Goal: Task Accomplishment & Management: Manage account settings

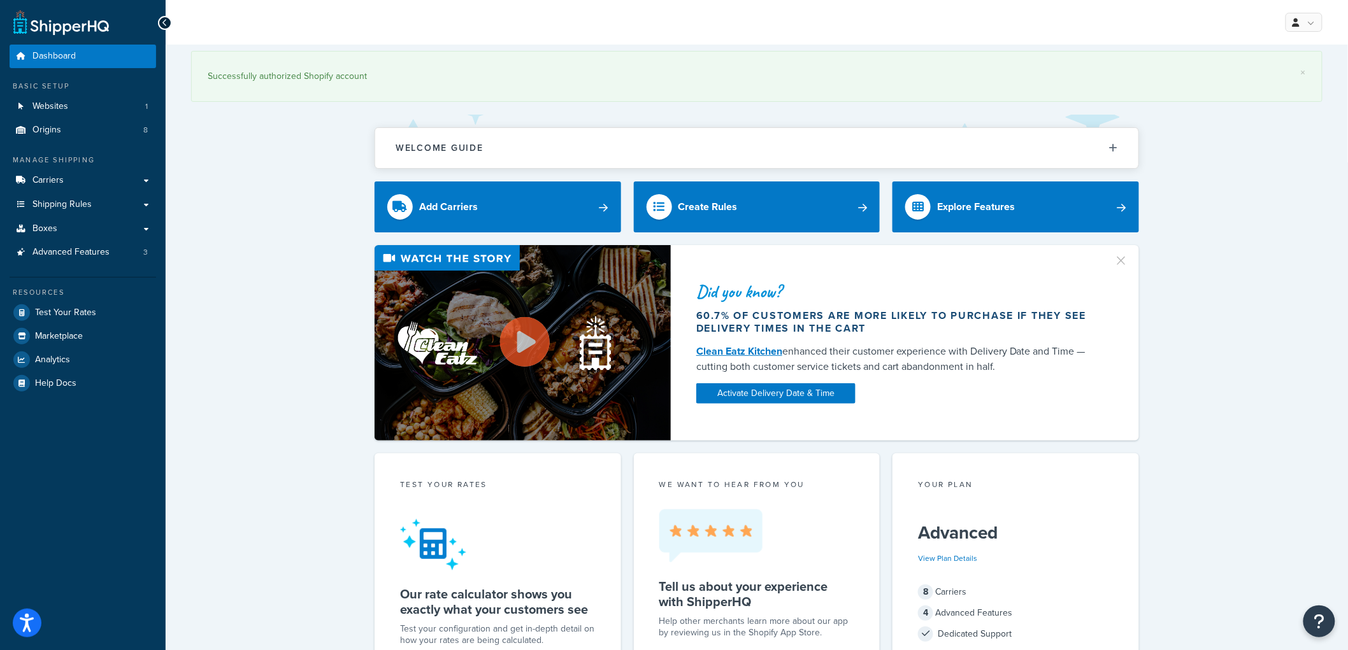
click at [344, 385] on div "Did you know? 60.7% of customers are more likely to purchase if they see delive…" at bounding box center [756, 343] width 1131 height 196
click at [52, 202] on span "Shipping Rules" at bounding box center [61, 204] width 59 height 11
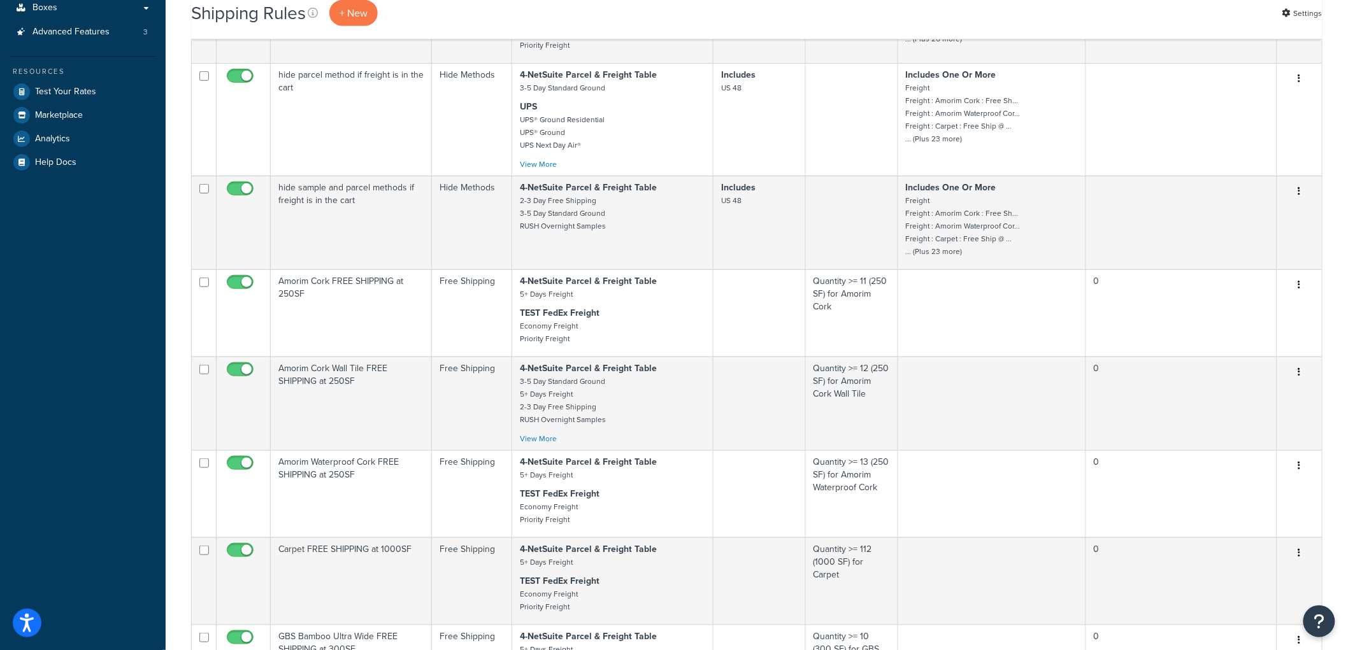
scroll to position [566, 0]
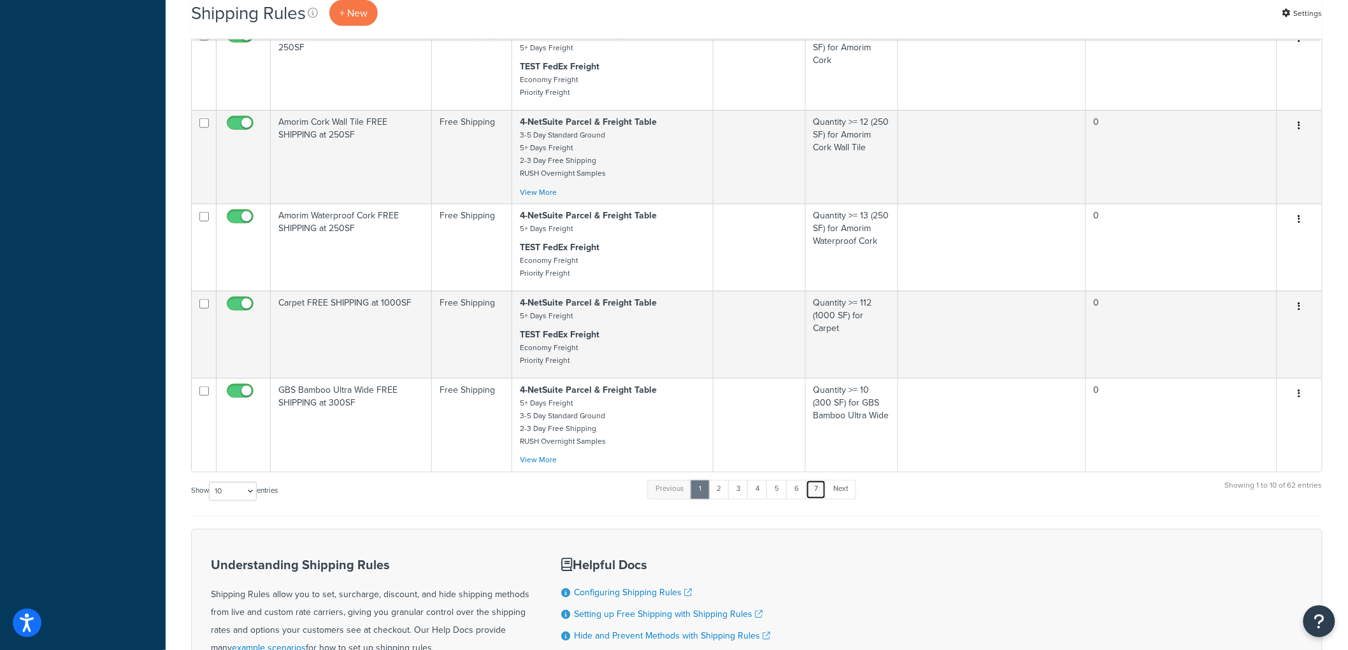
click at [823, 496] on link "7" at bounding box center [816, 489] width 20 height 19
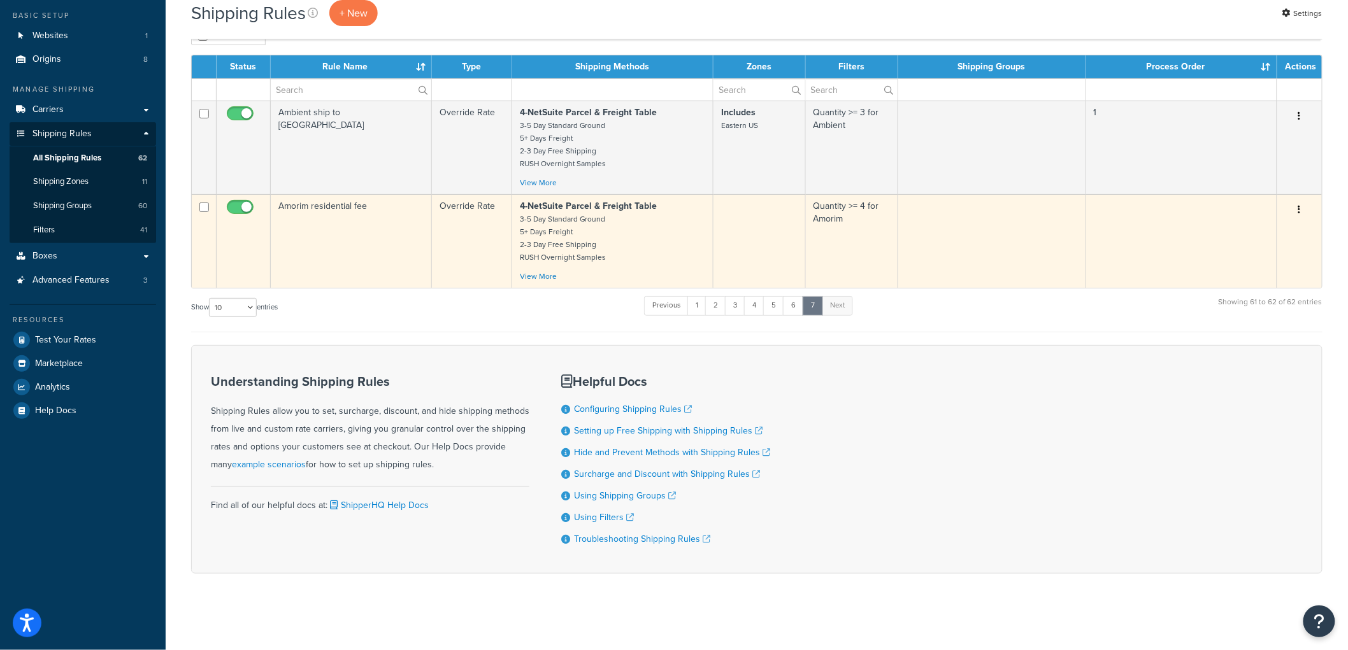
scroll to position [77, 0]
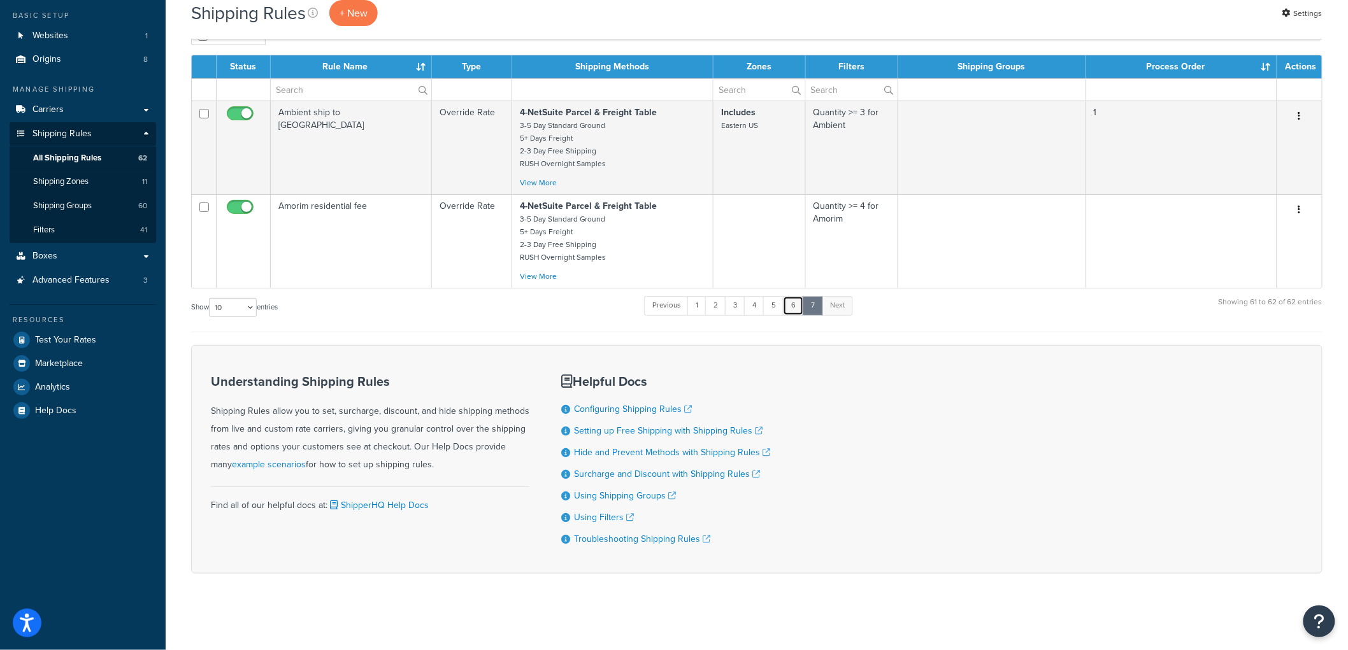
click at [801, 301] on link "6" at bounding box center [793, 305] width 21 height 19
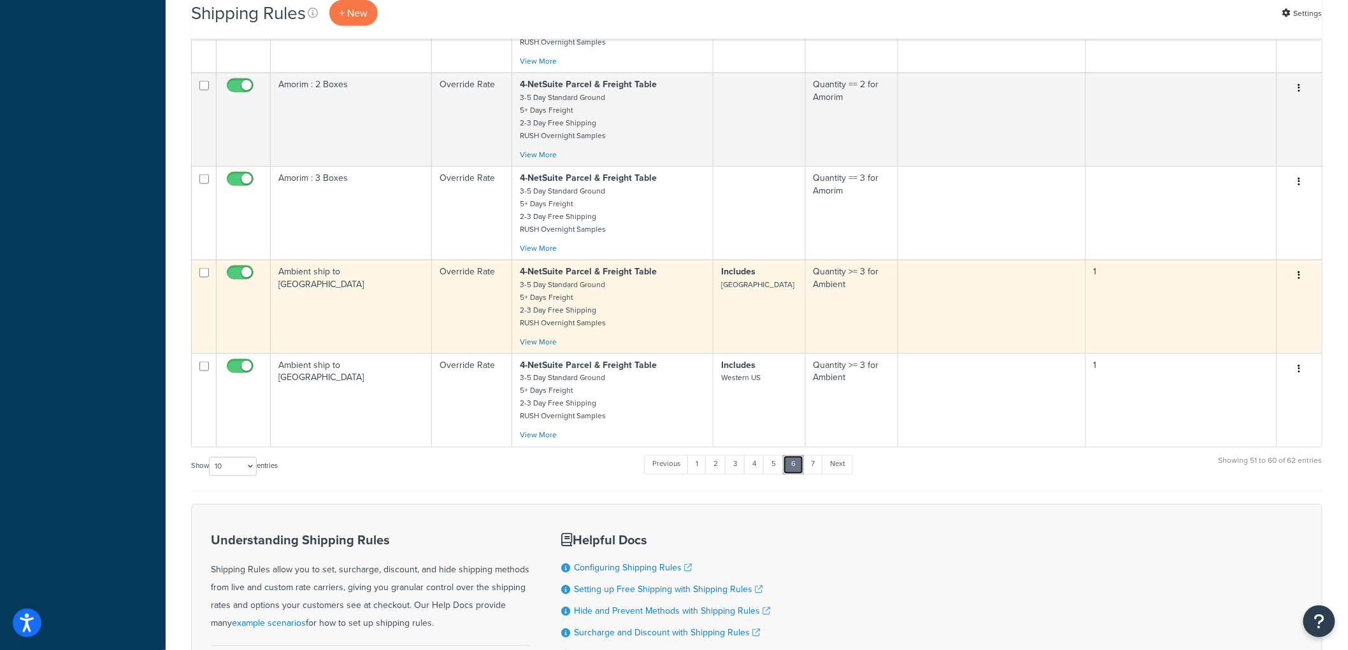
scroll to position [668, 0]
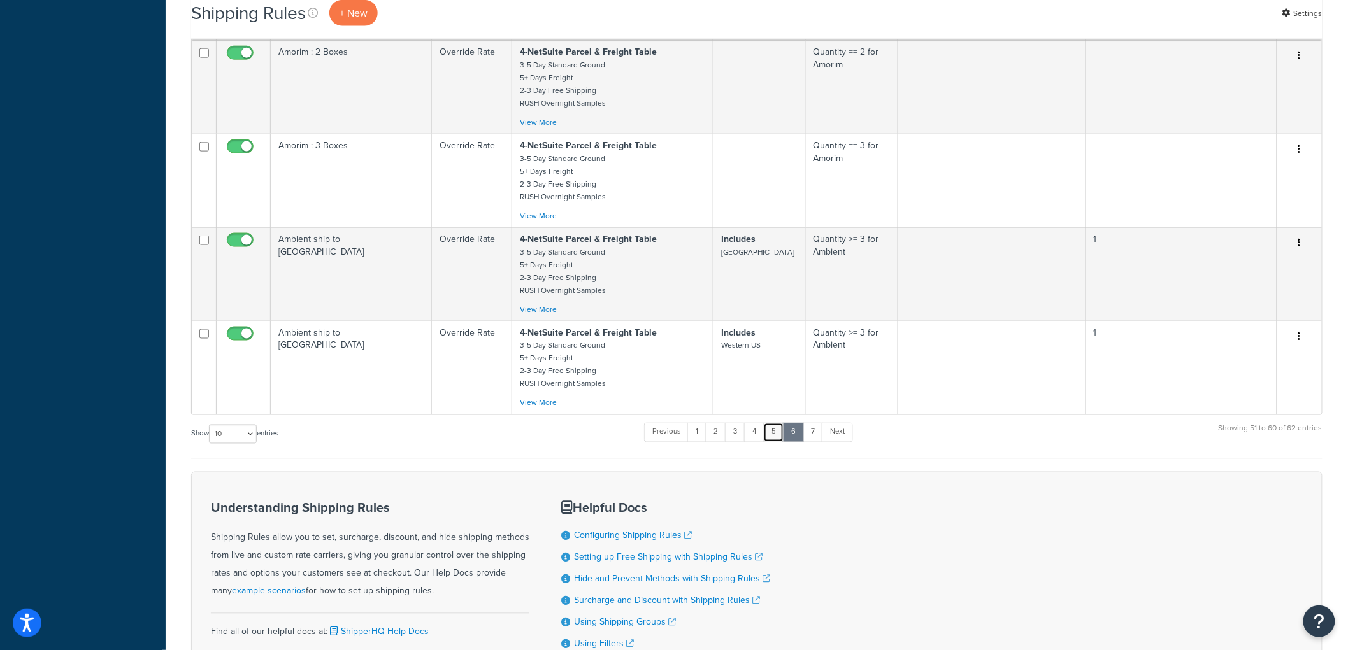
click at [770, 442] on link "5" at bounding box center [773, 432] width 21 height 19
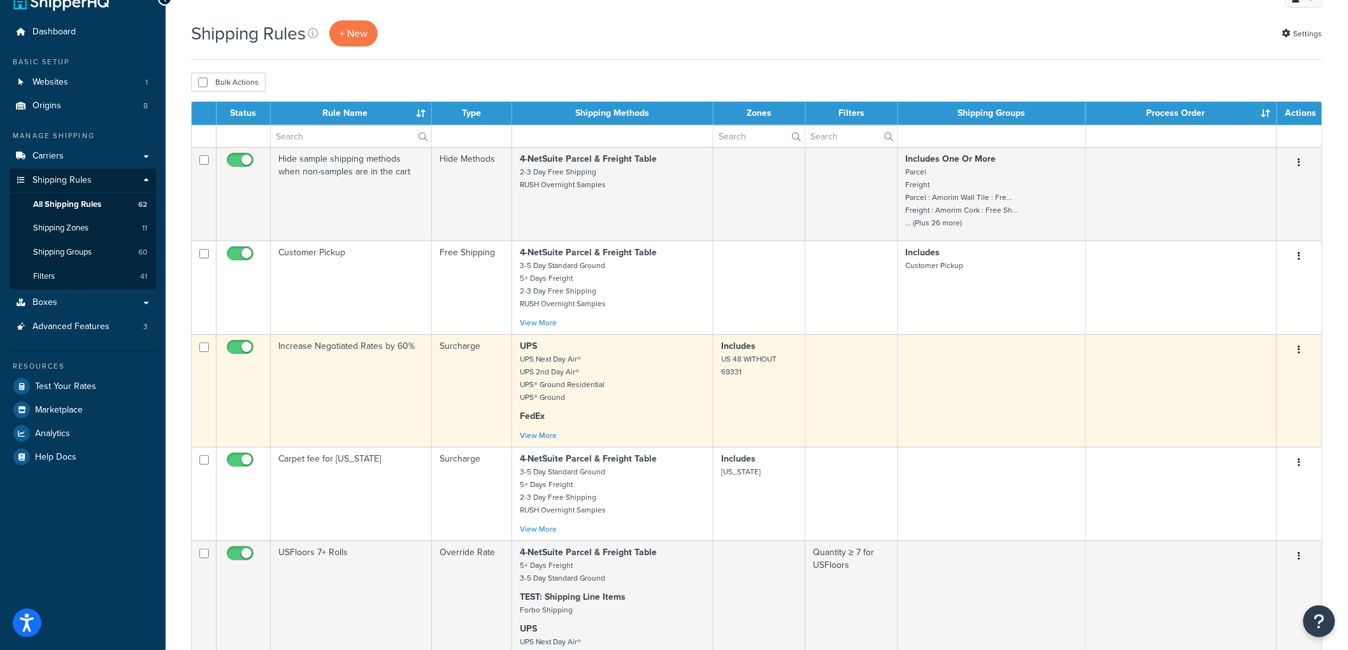
scroll to position [0, 0]
